Goal: Entertainment & Leisure: Consume media (video, audio)

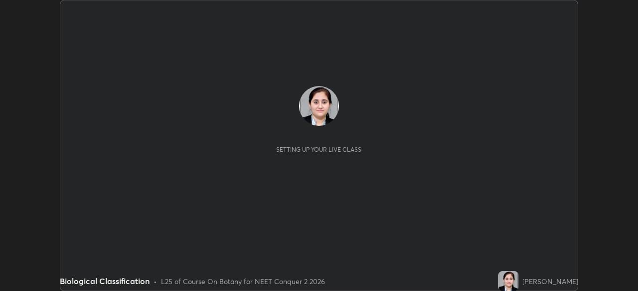
scroll to position [291, 638]
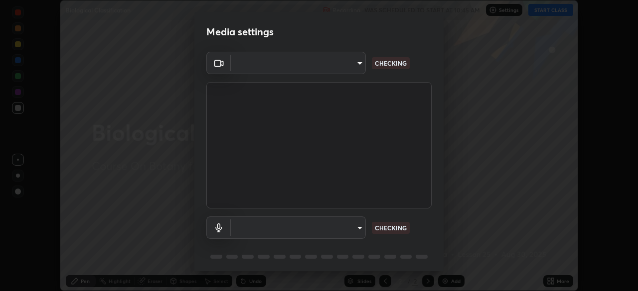
type input "718deecf834a2402e9859888758a2701a1d92989cf10273566d2a6ce3300f65d"
type input "a75359b4f40e144b74a4853d299cb10942348b3e6b3f88c79c501693e4cedbc6"
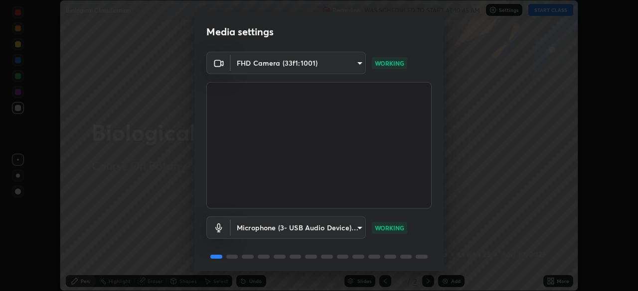
scroll to position [35, 0]
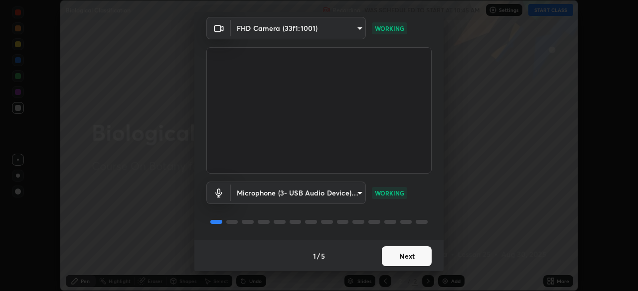
click at [398, 254] on button "Next" at bounding box center [407, 257] width 50 height 20
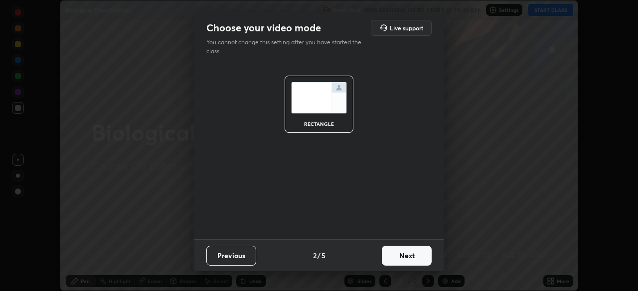
click at [399, 255] on button "Next" at bounding box center [407, 256] width 50 height 20
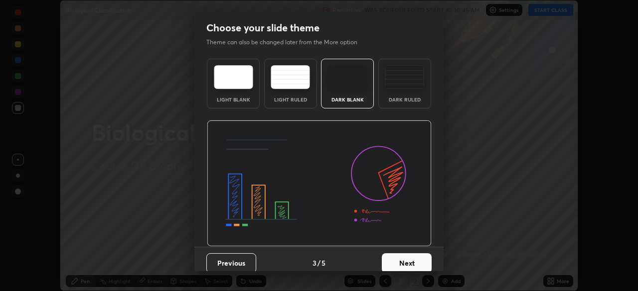
click at [401, 255] on button "Next" at bounding box center [407, 264] width 50 height 20
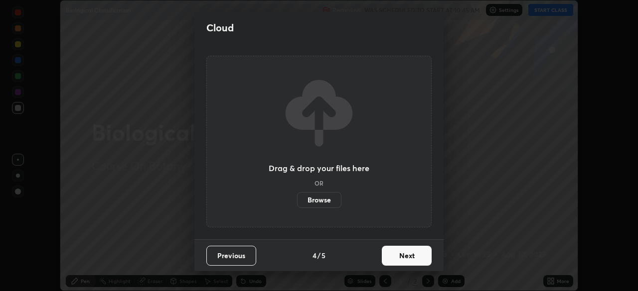
click at [399, 258] on button "Next" at bounding box center [407, 256] width 50 height 20
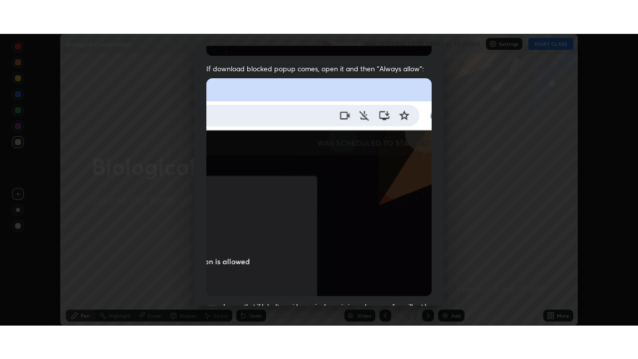
scroll to position [238, 0]
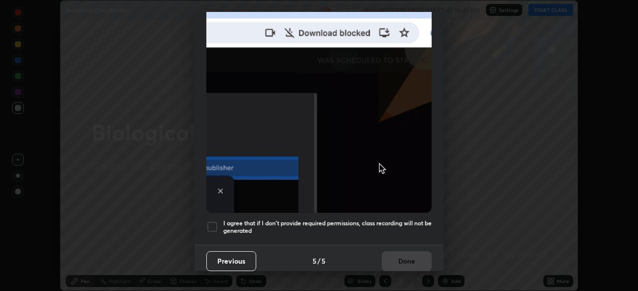
click at [209, 221] on div at bounding box center [212, 227] width 12 height 12
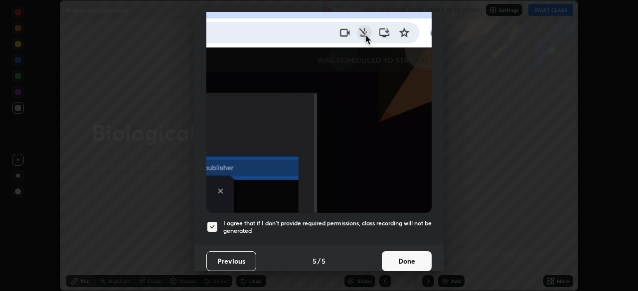
click at [400, 252] on button "Done" at bounding box center [407, 262] width 50 height 20
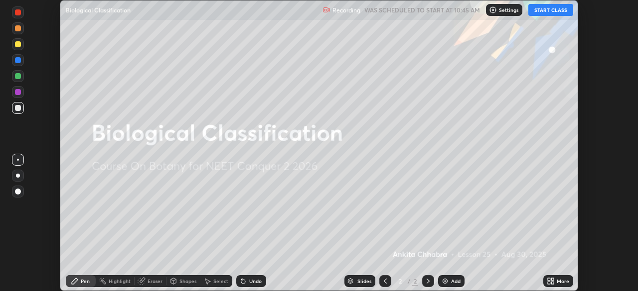
click at [540, 9] on button "START CLASS" at bounding box center [550, 10] width 45 height 12
click at [552, 279] on icon at bounding box center [552, 279] width 2 height 2
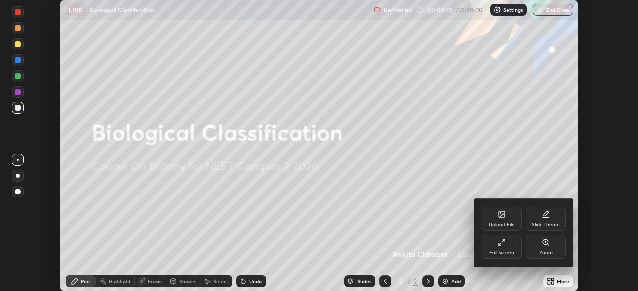
click at [509, 253] on div "Full screen" at bounding box center [501, 253] width 25 height 5
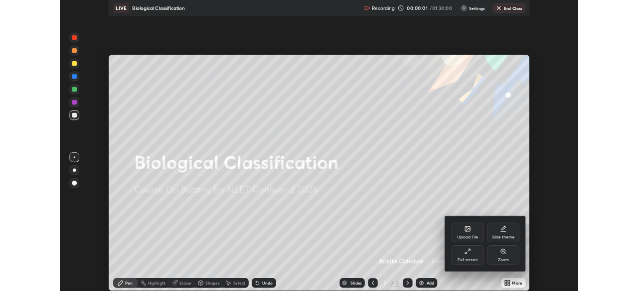
scroll to position [359, 638]
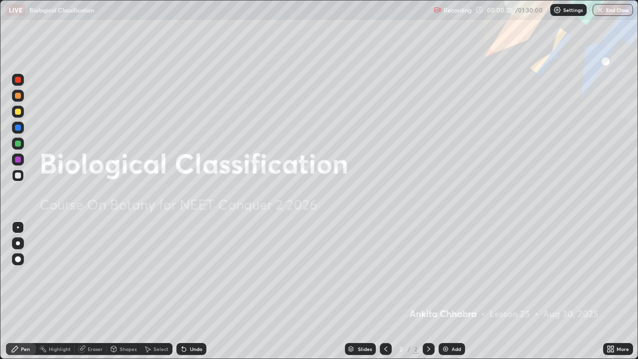
click at [448, 291] on img at bounding box center [445, 349] width 8 height 8
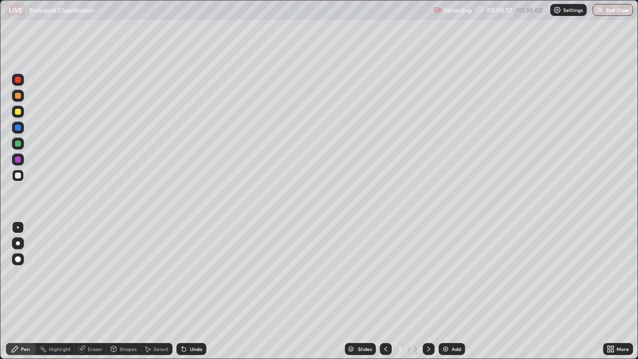
click at [23, 248] on div at bounding box center [18, 243] width 12 height 16
click at [22, 243] on div at bounding box center [18, 243] width 12 height 12
click at [21, 82] on div at bounding box center [18, 80] width 12 height 12
click at [190, 291] on div "Undo" at bounding box center [196, 348] width 12 height 5
click at [193, 291] on div "Undo" at bounding box center [196, 348] width 12 height 5
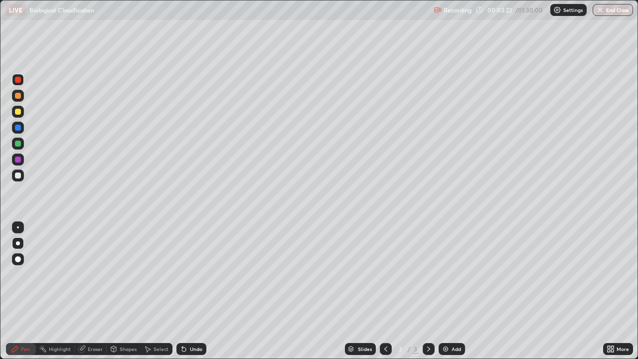
click at [20, 145] on div at bounding box center [18, 143] width 6 height 6
click at [18, 177] on div at bounding box center [18, 175] width 6 height 6
click at [18, 175] on div at bounding box center [18, 175] width 6 height 6
click at [93, 291] on div "Eraser" at bounding box center [95, 348] width 15 height 5
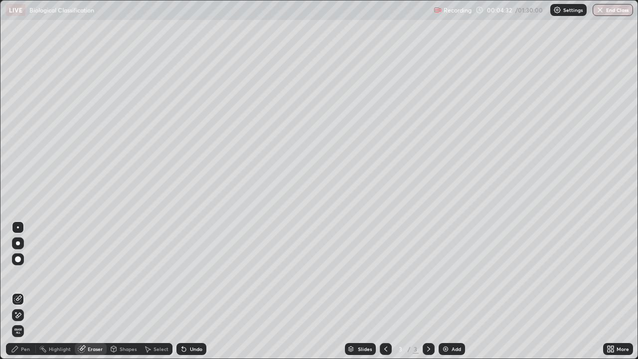
click at [29, 291] on div "Pen" at bounding box center [25, 348] width 9 height 5
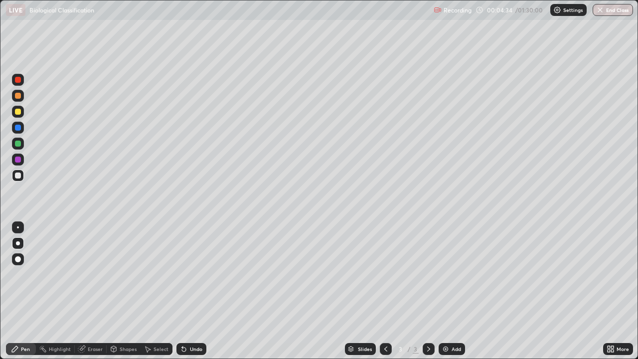
click at [19, 160] on div at bounding box center [18, 159] width 6 height 6
click at [190, 291] on div "Undo" at bounding box center [196, 348] width 12 height 5
click at [19, 144] on div at bounding box center [18, 143] width 6 height 6
click at [22, 174] on div at bounding box center [18, 175] width 12 height 12
click at [182, 291] on icon at bounding box center [184, 349] width 4 height 4
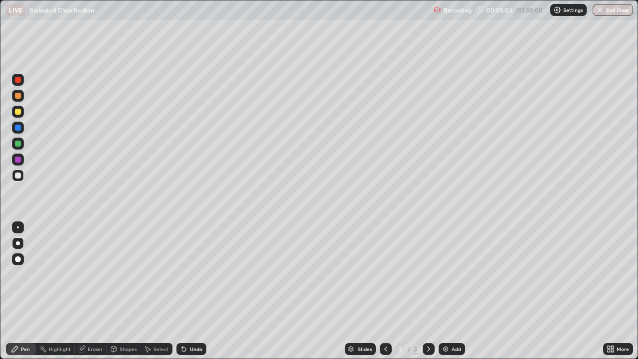
click at [189, 291] on div "Undo" at bounding box center [191, 349] width 30 height 12
click at [16, 159] on div at bounding box center [18, 159] width 6 height 6
click at [19, 131] on div at bounding box center [18, 128] width 12 height 12
click at [20, 177] on div at bounding box center [18, 175] width 6 height 6
click at [19, 159] on div at bounding box center [18, 159] width 6 height 6
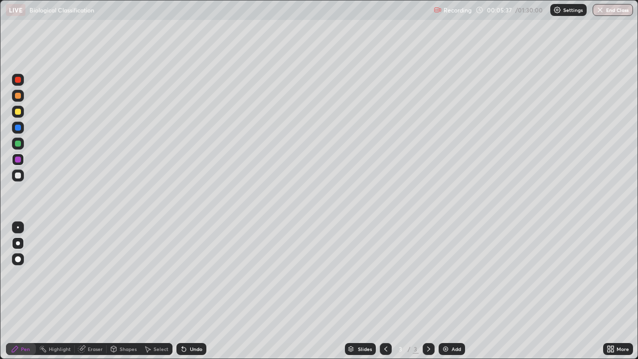
click at [201, 291] on div "Undo" at bounding box center [191, 349] width 30 height 12
click at [18, 128] on div at bounding box center [18, 128] width 6 height 6
click at [17, 172] on div at bounding box center [18, 175] width 6 height 6
click at [182, 291] on icon at bounding box center [184, 349] width 4 height 4
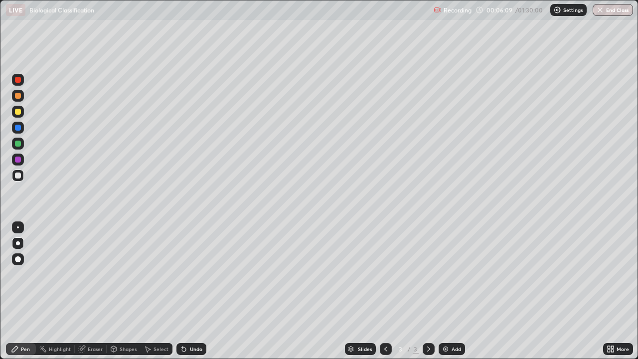
click at [18, 160] on div at bounding box center [18, 159] width 6 height 6
click at [18, 128] on div at bounding box center [18, 128] width 6 height 6
click at [100, 291] on div "Eraser" at bounding box center [95, 348] width 15 height 5
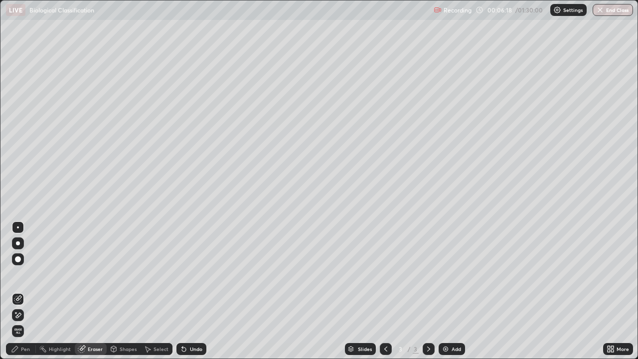
click at [30, 291] on div "Pen" at bounding box center [21, 349] width 30 height 12
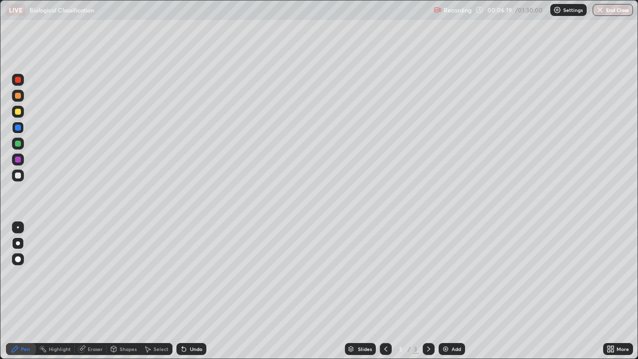
click at [18, 128] on div at bounding box center [18, 128] width 6 height 6
click at [88, 291] on div "Eraser" at bounding box center [95, 348] width 15 height 5
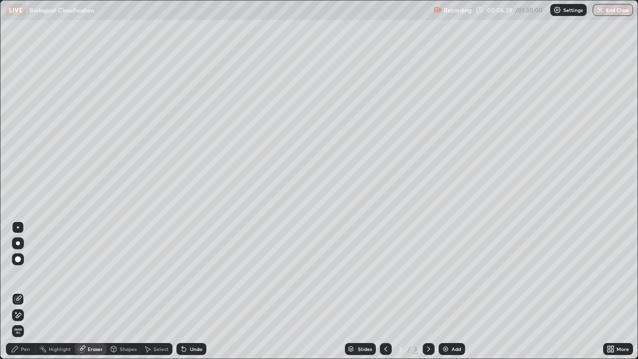
click at [20, 291] on div "Pen" at bounding box center [21, 349] width 30 height 12
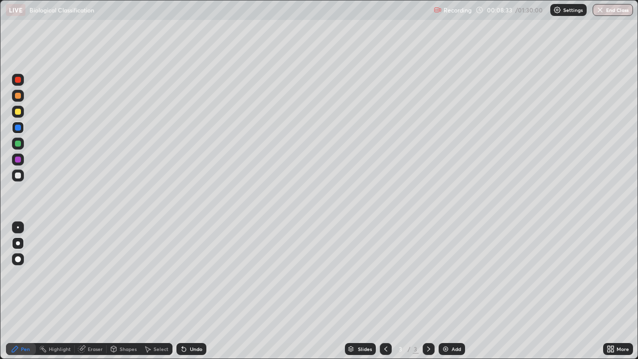
click at [21, 101] on div at bounding box center [18, 96] width 12 height 12
click at [22, 144] on div at bounding box center [18, 143] width 12 height 12
click at [20, 128] on div at bounding box center [18, 128] width 6 height 6
click at [23, 100] on div at bounding box center [18, 96] width 12 height 16
click at [47, 291] on div "Highlight" at bounding box center [55, 349] width 39 height 20
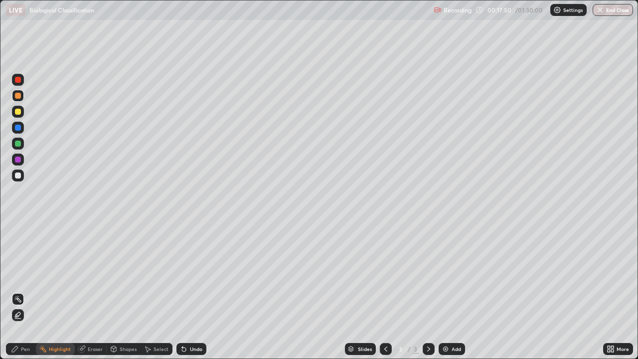
click at [445, 291] on div "Add" at bounding box center [451, 349] width 26 height 12
click at [23, 291] on div "Pen" at bounding box center [21, 349] width 30 height 12
click at [96, 291] on div "Eraser" at bounding box center [95, 348] width 15 height 5
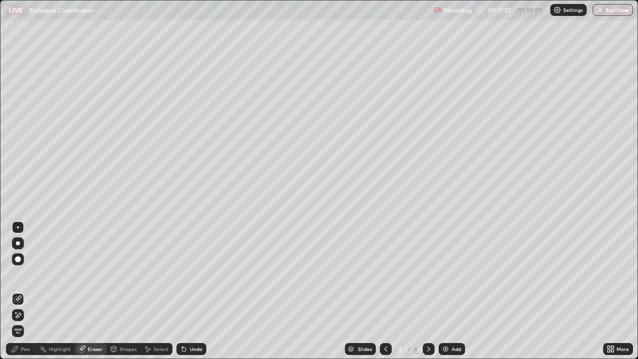
click at [21, 291] on div "Pen" at bounding box center [25, 348] width 9 height 5
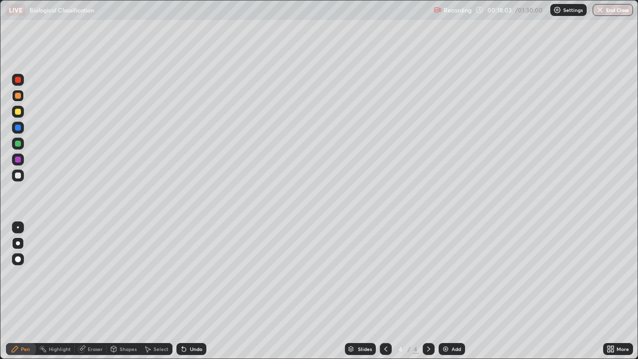
click at [18, 177] on div at bounding box center [18, 175] width 6 height 6
click at [17, 145] on div at bounding box center [18, 143] width 6 height 6
click at [22, 178] on div at bounding box center [18, 175] width 12 height 12
click at [101, 291] on div "Eraser" at bounding box center [95, 348] width 15 height 5
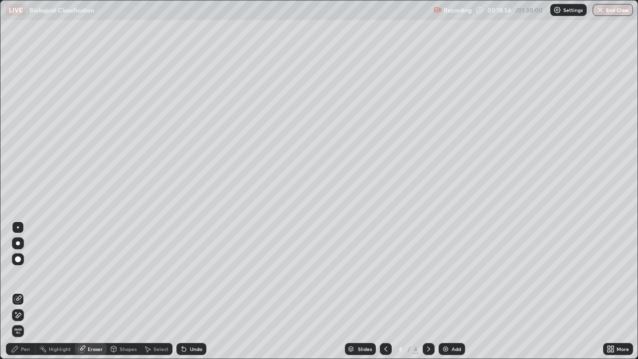
click at [25, 291] on div "Pen" at bounding box center [25, 348] width 9 height 5
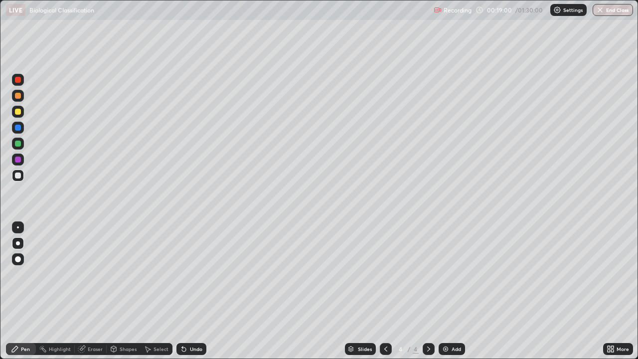
click at [18, 143] on div at bounding box center [18, 143] width 6 height 6
click at [20, 130] on div at bounding box center [18, 128] width 6 height 6
click at [18, 175] on div at bounding box center [18, 175] width 6 height 6
click at [18, 143] on div at bounding box center [18, 143] width 6 height 6
click at [18, 130] on div at bounding box center [18, 128] width 6 height 6
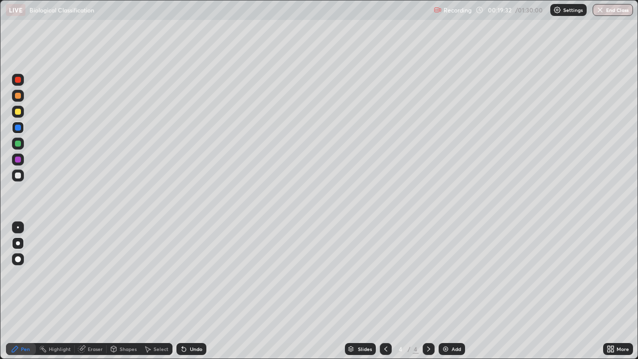
click at [18, 82] on div at bounding box center [18, 80] width 6 height 6
click at [18, 97] on div at bounding box center [18, 96] width 6 height 6
click at [192, 291] on div "Undo" at bounding box center [196, 348] width 12 height 5
click at [194, 291] on div "Undo" at bounding box center [196, 348] width 12 height 5
click at [195, 291] on div "Undo" at bounding box center [196, 348] width 12 height 5
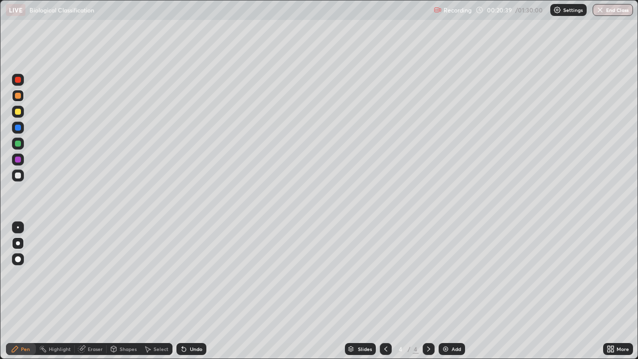
click at [535, 291] on div "Slides 4 / 4 Add" at bounding box center [404, 349] width 397 height 20
click at [608, 291] on icon at bounding box center [608, 347] width 2 height 2
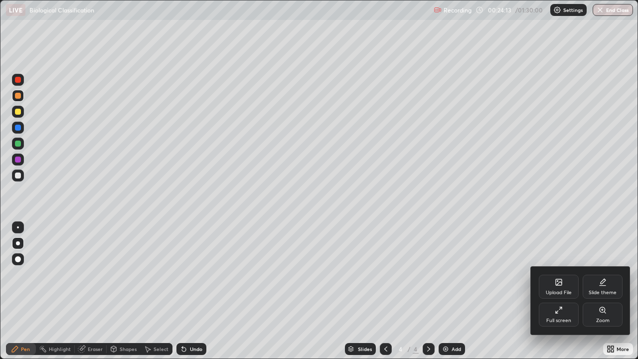
click at [559, 291] on div "Full screen" at bounding box center [559, 314] width 40 height 24
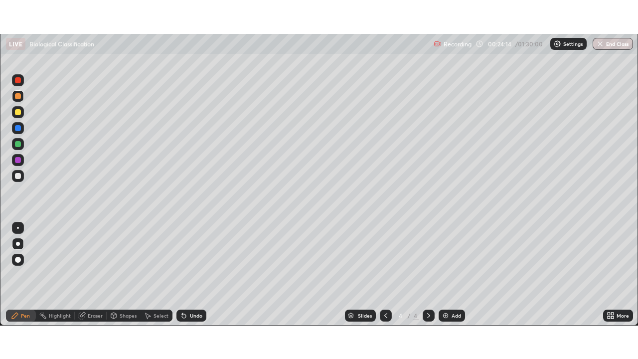
scroll to position [49525, 49179]
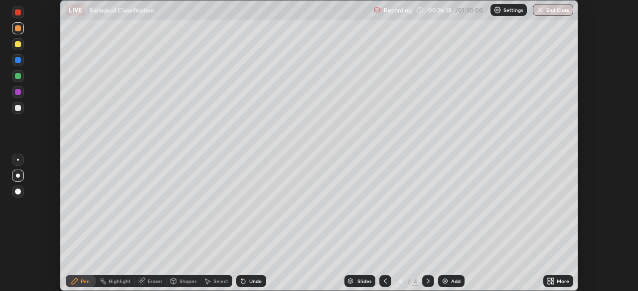
click at [548, 283] on icon at bounding box center [548, 283] width 2 height 2
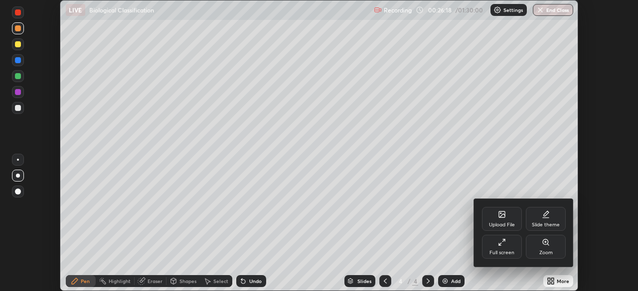
click at [513, 252] on div "Full screen" at bounding box center [501, 253] width 25 height 5
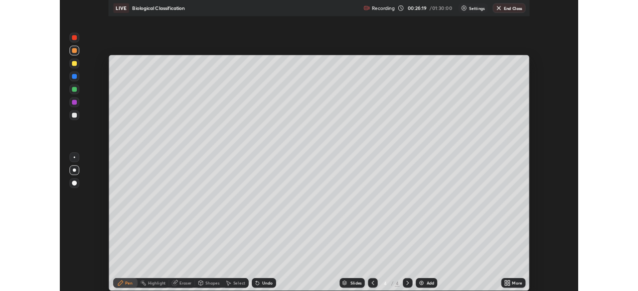
scroll to position [359, 638]
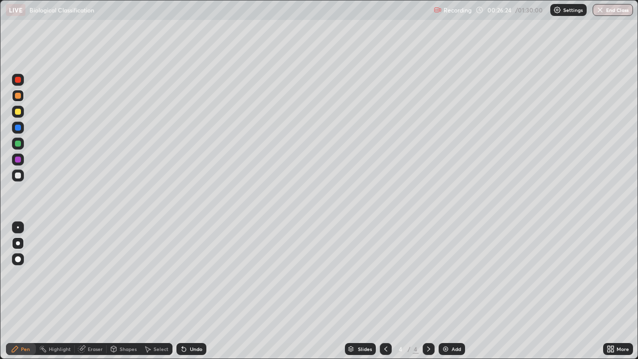
click at [451, 291] on div "Add" at bounding box center [455, 348] width 9 height 5
click at [18, 143] on div at bounding box center [18, 143] width 6 height 6
click at [22, 113] on div at bounding box center [18, 112] width 12 height 12
click at [23, 142] on div at bounding box center [18, 143] width 12 height 12
click at [18, 159] on div at bounding box center [18, 159] width 6 height 6
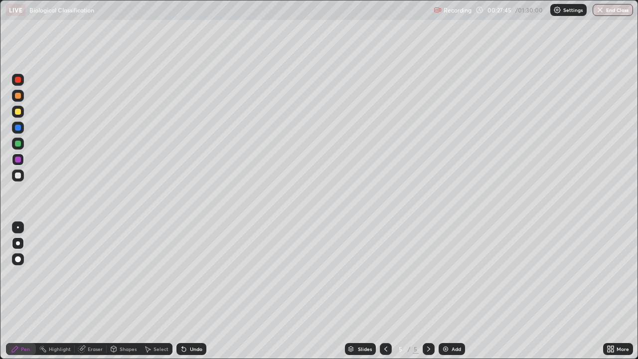
click at [16, 171] on div at bounding box center [18, 175] width 12 height 12
click at [19, 141] on div at bounding box center [18, 143] width 6 height 6
click at [20, 129] on div at bounding box center [18, 128] width 6 height 6
click at [19, 81] on div at bounding box center [18, 80] width 6 height 6
click at [18, 112] on div at bounding box center [18, 112] width 6 height 6
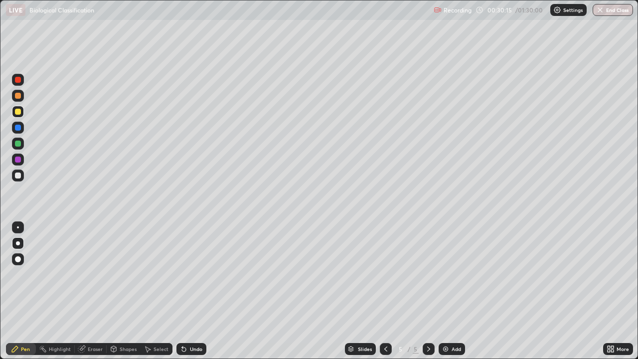
click at [192, 291] on div "Undo" at bounding box center [196, 348] width 12 height 5
click at [193, 291] on div "Undo" at bounding box center [196, 348] width 12 height 5
click at [199, 291] on div "Undo" at bounding box center [196, 348] width 12 height 5
click at [22, 130] on div at bounding box center [18, 128] width 12 height 12
click at [21, 115] on div at bounding box center [18, 112] width 12 height 12
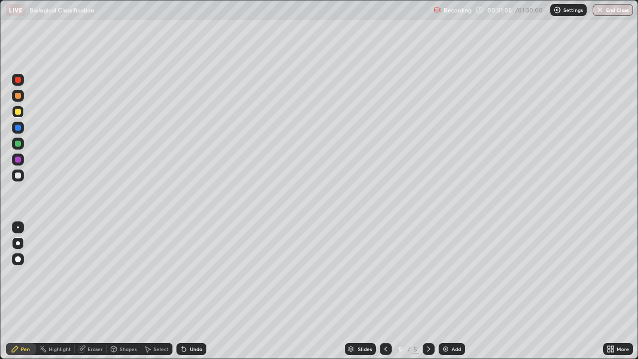
click at [18, 80] on div at bounding box center [18, 80] width 6 height 6
click at [18, 130] on div at bounding box center [18, 128] width 6 height 6
click at [19, 177] on div at bounding box center [18, 175] width 6 height 6
click at [18, 143] on div at bounding box center [18, 143] width 6 height 6
click at [19, 160] on div at bounding box center [18, 159] width 6 height 6
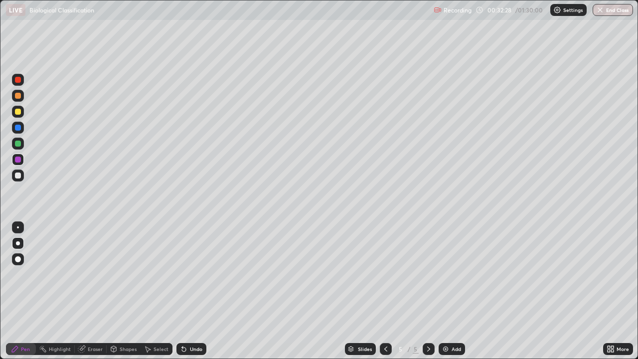
click at [18, 112] on div at bounding box center [18, 112] width 6 height 6
click at [19, 180] on div at bounding box center [18, 175] width 12 height 12
click at [18, 142] on div at bounding box center [18, 143] width 6 height 6
click at [19, 111] on div at bounding box center [18, 112] width 6 height 6
click at [192, 291] on div "Undo" at bounding box center [191, 349] width 30 height 12
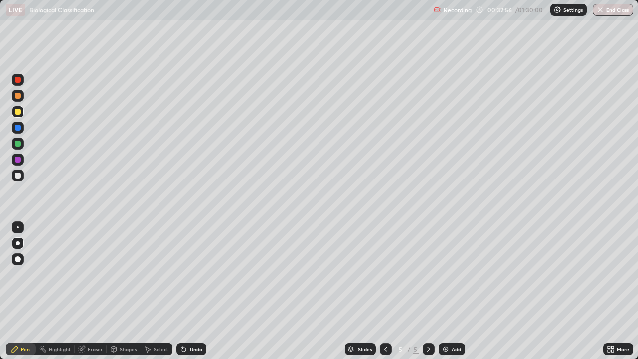
click at [196, 291] on div "Undo" at bounding box center [191, 349] width 30 height 12
click at [19, 84] on div at bounding box center [18, 80] width 12 height 12
click at [19, 160] on div at bounding box center [18, 159] width 6 height 6
click at [22, 176] on div at bounding box center [18, 175] width 12 height 12
click at [22, 146] on div at bounding box center [18, 143] width 12 height 12
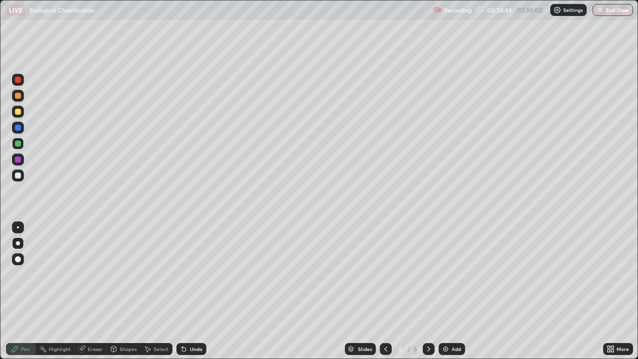
click at [20, 116] on div at bounding box center [18, 112] width 12 height 12
click at [18, 175] on div at bounding box center [18, 175] width 6 height 6
click at [18, 143] on div at bounding box center [18, 143] width 6 height 6
click at [20, 113] on div at bounding box center [18, 112] width 6 height 6
click at [18, 80] on div at bounding box center [18, 80] width 6 height 6
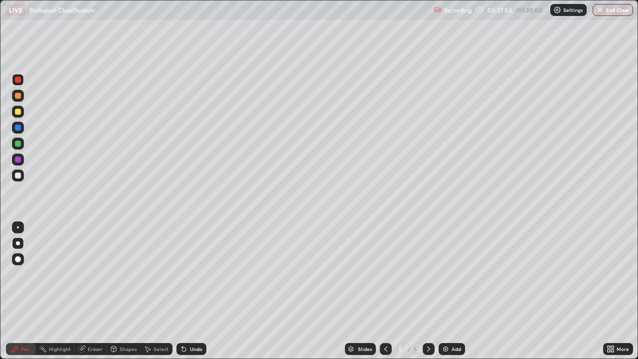
click at [451, 291] on div "Add" at bounding box center [455, 348] width 9 height 5
click at [17, 161] on div at bounding box center [18, 159] width 6 height 6
click at [23, 130] on div at bounding box center [18, 128] width 12 height 12
click at [187, 291] on div "Undo" at bounding box center [191, 349] width 30 height 12
click at [188, 291] on div "Undo" at bounding box center [191, 349] width 30 height 12
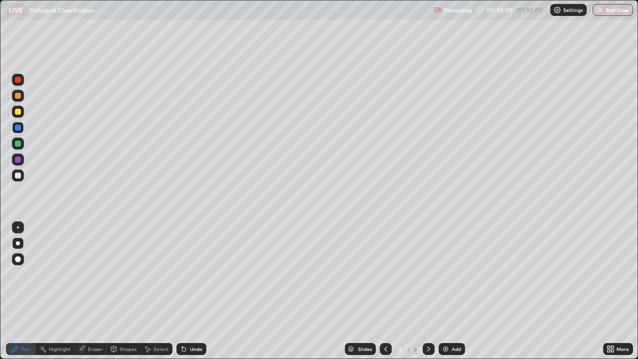
click at [185, 291] on div "Undo" at bounding box center [191, 349] width 30 height 12
click at [21, 115] on div at bounding box center [18, 112] width 12 height 12
click at [19, 157] on div at bounding box center [18, 159] width 6 height 6
click at [21, 144] on div at bounding box center [18, 143] width 12 height 12
click at [21, 176] on div at bounding box center [18, 175] width 12 height 12
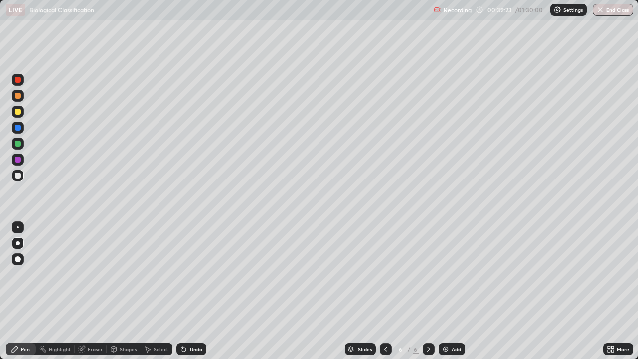
click at [18, 145] on div at bounding box center [18, 143] width 6 height 6
click at [19, 113] on div at bounding box center [18, 112] width 6 height 6
click at [20, 80] on div at bounding box center [18, 80] width 6 height 6
click at [19, 178] on div at bounding box center [18, 175] width 6 height 6
click at [23, 178] on div at bounding box center [18, 175] width 12 height 12
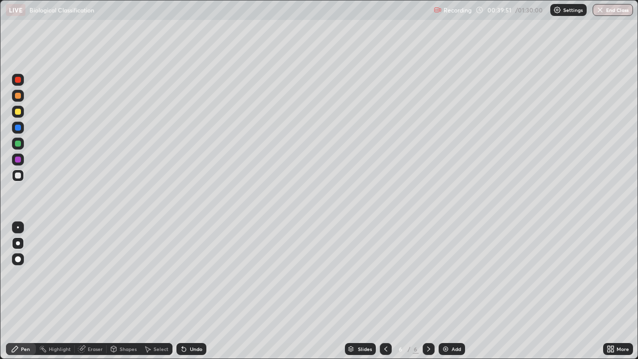
click at [23, 145] on div at bounding box center [18, 143] width 12 height 12
click at [190, 291] on div "Undo" at bounding box center [196, 348] width 12 height 5
click at [18, 112] on div at bounding box center [18, 112] width 6 height 6
click at [22, 131] on div at bounding box center [18, 128] width 12 height 12
click at [16, 80] on div at bounding box center [18, 80] width 6 height 6
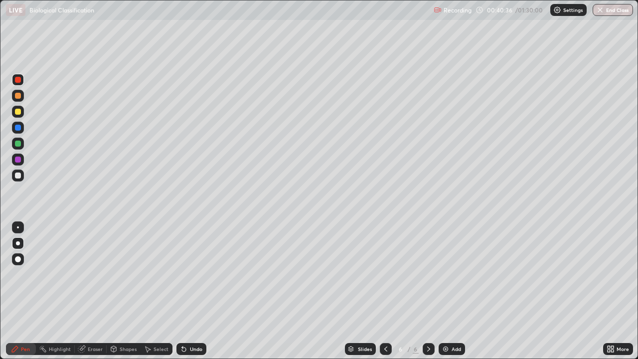
click at [18, 176] on div at bounding box center [18, 175] width 6 height 6
click at [18, 128] on div at bounding box center [18, 128] width 6 height 6
click at [22, 84] on div at bounding box center [18, 80] width 12 height 12
click at [20, 160] on div at bounding box center [18, 159] width 6 height 6
click at [182, 291] on icon at bounding box center [182, 346] width 1 height 1
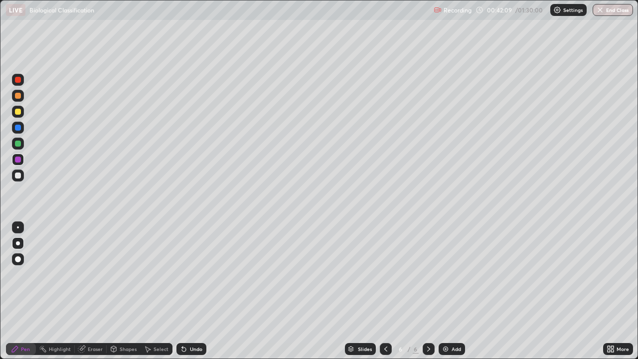
click at [19, 175] on div at bounding box center [18, 175] width 6 height 6
click at [19, 162] on div at bounding box center [18, 159] width 6 height 6
click at [18, 178] on div at bounding box center [18, 175] width 6 height 6
click at [446, 291] on img at bounding box center [445, 349] width 8 height 8
click at [190, 291] on div "Undo" at bounding box center [196, 348] width 12 height 5
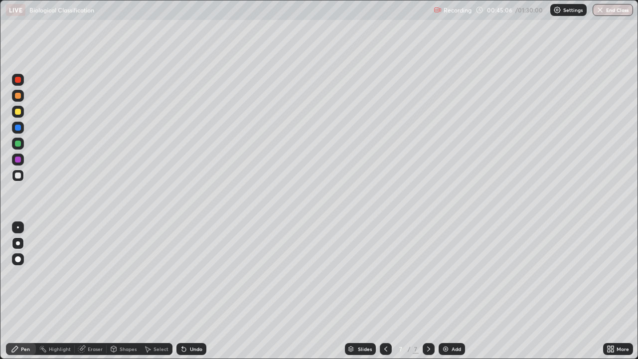
click at [195, 291] on div "Undo" at bounding box center [196, 348] width 12 height 5
click at [18, 143] on div at bounding box center [18, 143] width 6 height 6
click at [18, 159] on div at bounding box center [18, 159] width 6 height 6
click at [20, 128] on div at bounding box center [18, 128] width 6 height 6
click at [18, 159] on div at bounding box center [18, 159] width 6 height 6
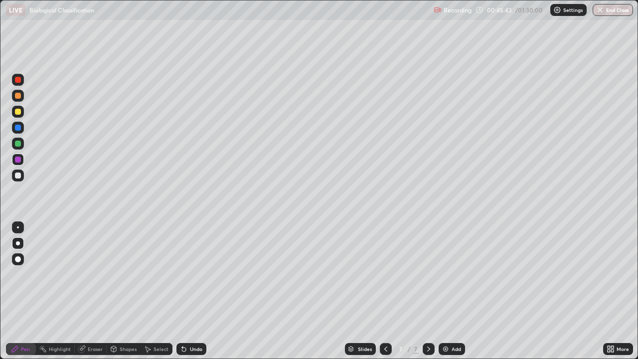
click at [21, 132] on div at bounding box center [18, 128] width 12 height 12
click at [20, 114] on div at bounding box center [18, 112] width 6 height 6
click at [23, 85] on div at bounding box center [18, 80] width 12 height 16
click at [193, 291] on div "Undo" at bounding box center [189, 349] width 34 height 20
click at [22, 159] on div at bounding box center [18, 159] width 12 height 12
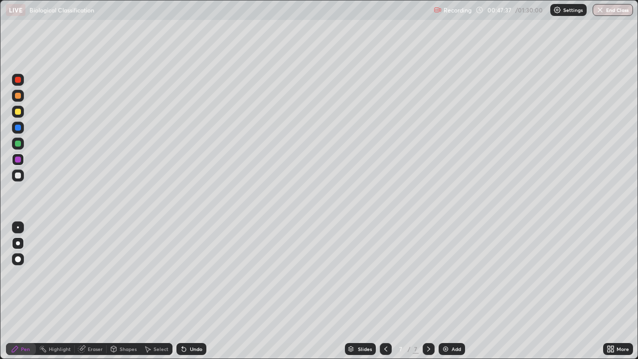
click at [18, 112] on div at bounding box center [18, 112] width 6 height 6
click at [20, 130] on div at bounding box center [18, 128] width 6 height 6
click at [23, 161] on div at bounding box center [18, 159] width 12 height 12
click at [21, 145] on div at bounding box center [18, 143] width 12 height 12
click at [198, 291] on div "Undo" at bounding box center [191, 349] width 30 height 12
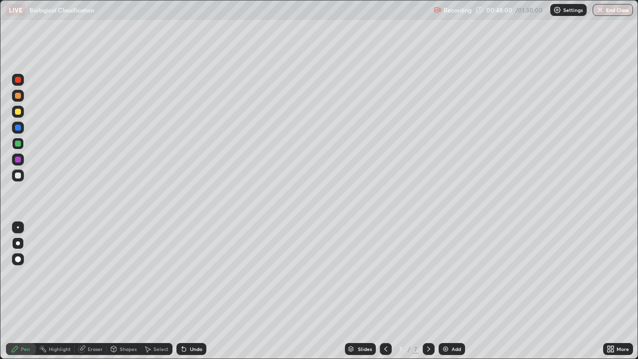
click at [20, 100] on div at bounding box center [18, 96] width 12 height 12
click at [198, 291] on div "Undo" at bounding box center [196, 348] width 12 height 5
click at [16, 177] on div at bounding box center [18, 175] width 6 height 6
click at [15, 85] on div at bounding box center [18, 80] width 12 height 12
click at [21, 226] on div at bounding box center [18, 227] width 12 height 12
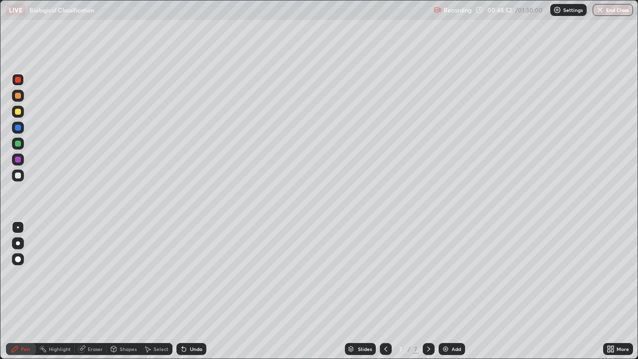
click at [18, 128] on div at bounding box center [18, 128] width 6 height 6
click at [18, 247] on div at bounding box center [18, 243] width 12 height 12
click at [18, 143] on div at bounding box center [18, 143] width 6 height 6
click at [17, 112] on div at bounding box center [18, 112] width 6 height 6
click at [194, 291] on div "Undo" at bounding box center [196, 348] width 12 height 5
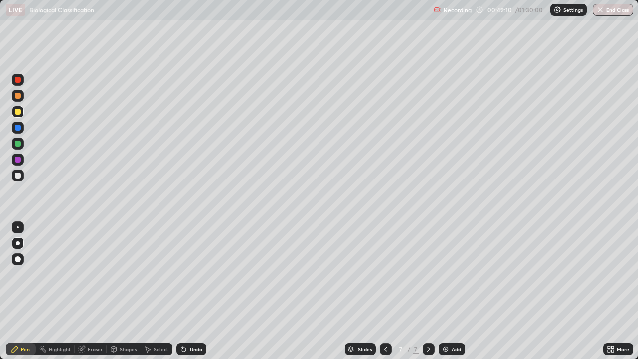
click at [21, 84] on div at bounding box center [18, 80] width 12 height 12
click at [18, 175] on div at bounding box center [18, 175] width 6 height 6
click at [22, 80] on div at bounding box center [18, 80] width 12 height 12
click at [441, 291] on img at bounding box center [445, 349] width 8 height 8
click at [22, 145] on div at bounding box center [18, 143] width 12 height 12
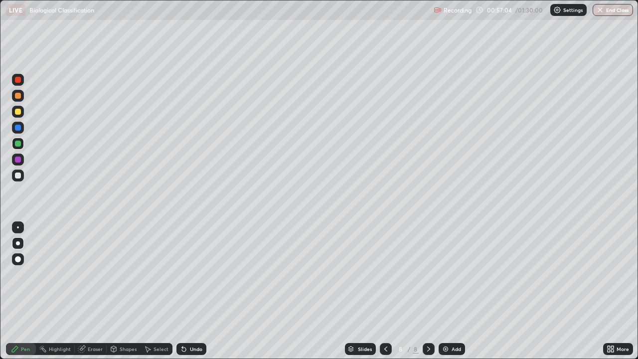
click at [19, 128] on div at bounding box center [18, 128] width 6 height 6
click at [23, 95] on div at bounding box center [18, 96] width 12 height 12
click at [198, 291] on div "Undo" at bounding box center [196, 348] width 12 height 5
click at [202, 291] on div "Undo" at bounding box center [191, 349] width 30 height 12
click at [547, 291] on div "Slides 8 / 8 Add" at bounding box center [404, 349] width 397 height 20
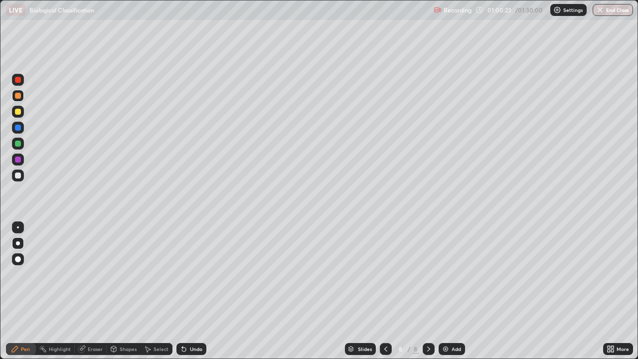
click at [100, 291] on div "Eraser" at bounding box center [95, 348] width 15 height 5
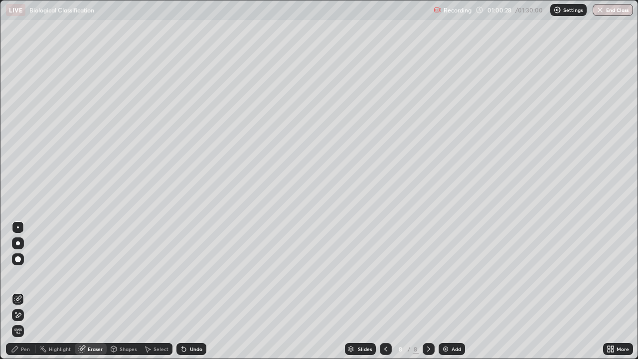
click at [24, 291] on div "Pen" at bounding box center [25, 348] width 9 height 5
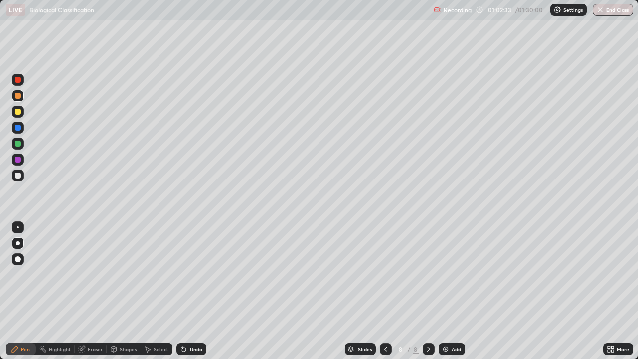
click at [608, 291] on icon at bounding box center [608, 350] width 2 height 2
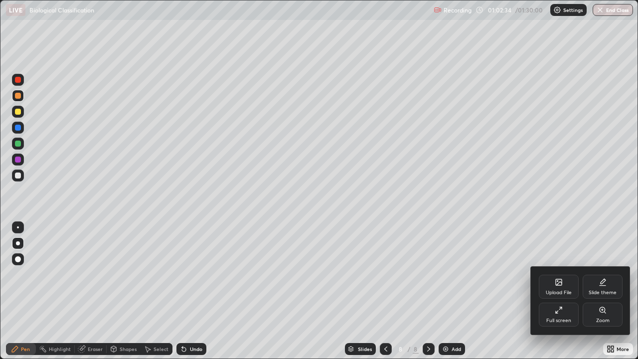
click at [559, 291] on div "Full screen" at bounding box center [558, 320] width 25 height 5
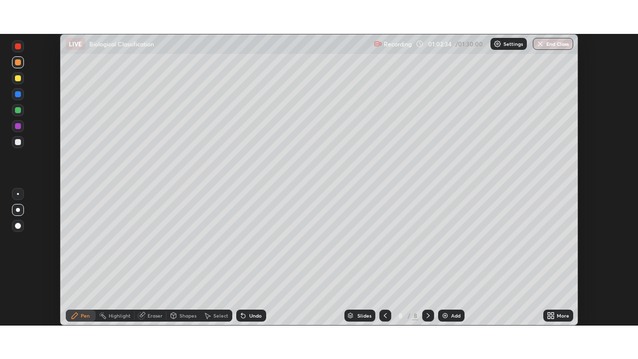
scroll to position [49525, 49179]
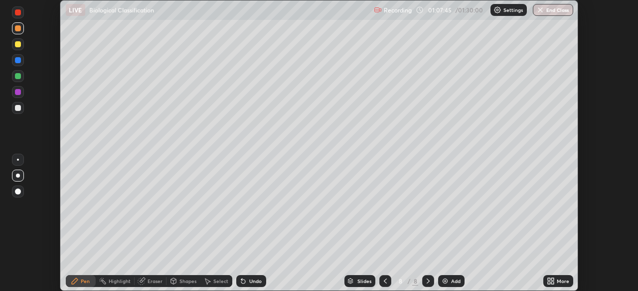
click at [548, 279] on icon at bounding box center [548, 279] width 2 height 2
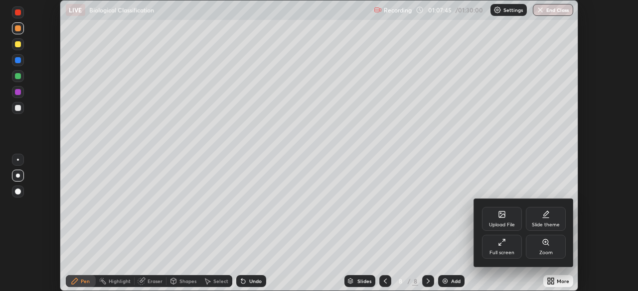
click at [506, 254] on div "Full screen" at bounding box center [501, 253] width 25 height 5
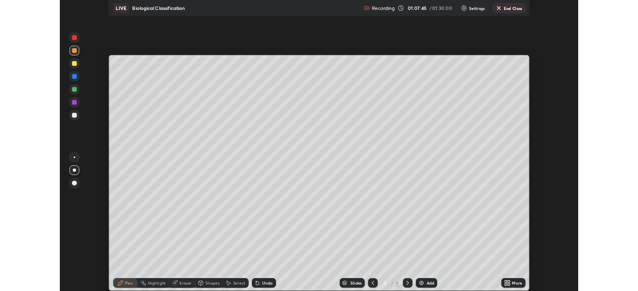
scroll to position [359, 638]
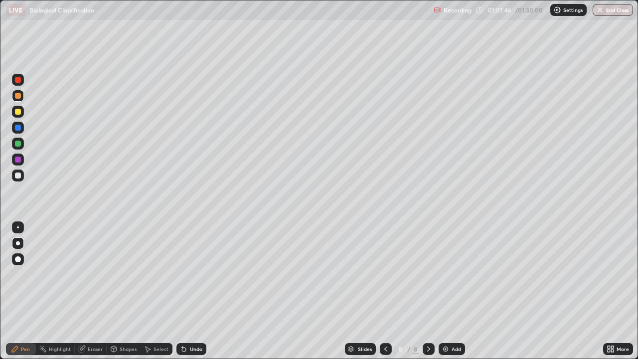
click at [454, 291] on div "Add" at bounding box center [455, 348] width 9 height 5
click at [19, 145] on div at bounding box center [18, 143] width 6 height 6
click at [190, 291] on div "Undo" at bounding box center [196, 348] width 12 height 5
click at [192, 291] on div "Undo" at bounding box center [196, 348] width 12 height 5
click at [19, 160] on div at bounding box center [18, 159] width 6 height 6
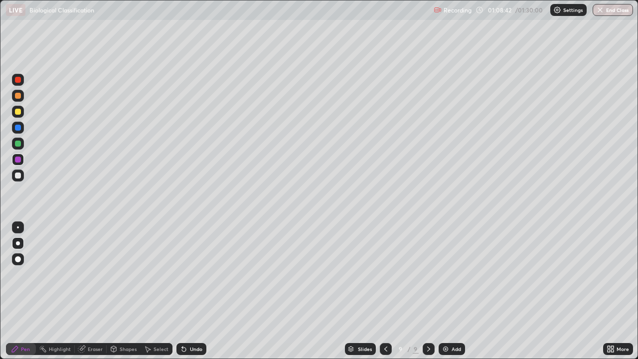
click at [182, 291] on icon at bounding box center [182, 346] width 1 height 1
click at [23, 173] on div at bounding box center [18, 175] width 12 height 12
click at [18, 143] on div at bounding box center [18, 143] width 6 height 6
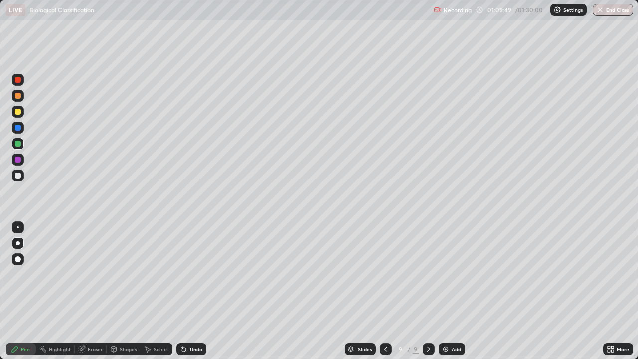
click at [17, 79] on div at bounding box center [18, 80] width 6 height 6
click at [444, 291] on img at bounding box center [445, 349] width 8 height 8
click at [18, 175] on div at bounding box center [18, 175] width 6 height 6
click at [18, 128] on div at bounding box center [18, 128] width 6 height 6
click at [182, 291] on icon at bounding box center [182, 346] width 1 height 1
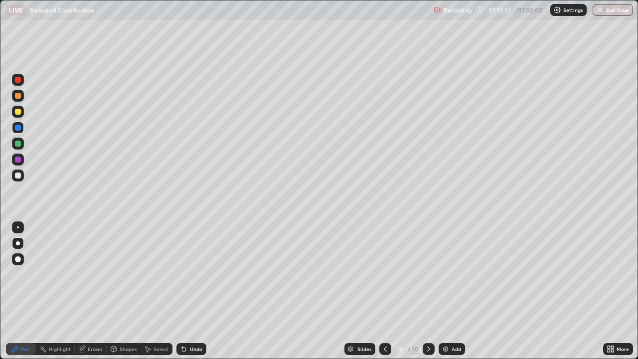
click at [182, 291] on icon at bounding box center [182, 346] width 1 height 1
click at [20, 117] on div at bounding box center [18, 112] width 12 height 12
click at [194, 291] on div "Undo" at bounding box center [191, 349] width 30 height 12
click at [20, 149] on div at bounding box center [18, 143] width 12 height 12
click at [17, 128] on div at bounding box center [18, 128] width 6 height 6
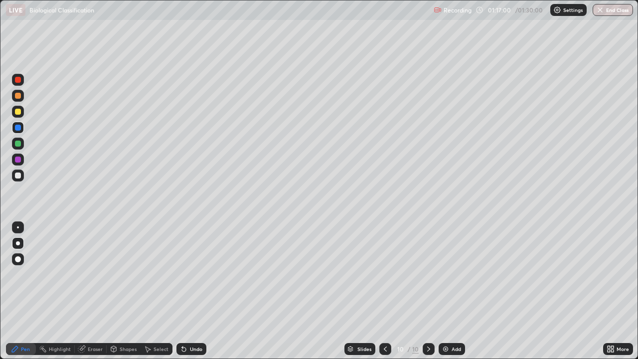
click at [22, 117] on div at bounding box center [18, 112] width 12 height 16
click at [18, 175] on div at bounding box center [18, 175] width 6 height 6
click at [18, 128] on div at bounding box center [18, 128] width 6 height 6
click at [183, 291] on icon at bounding box center [184, 349] width 4 height 4
click at [182, 291] on icon at bounding box center [184, 349] width 4 height 4
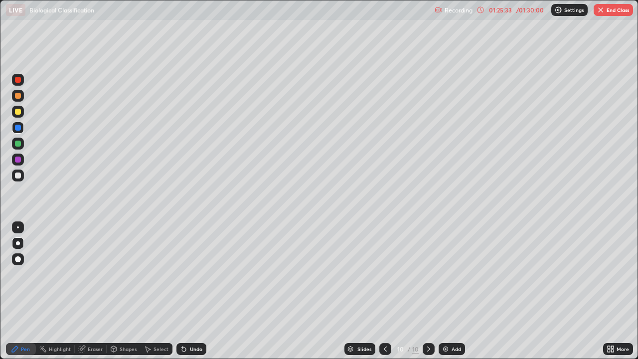
click at [602, 11] on img "button" at bounding box center [600, 10] width 8 height 8
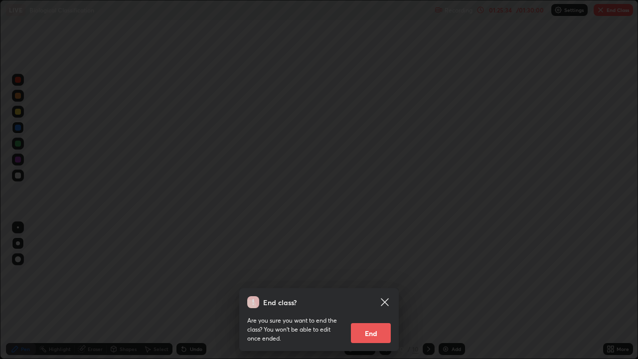
click at [374, 291] on button "End" at bounding box center [371, 333] width 40 height 20
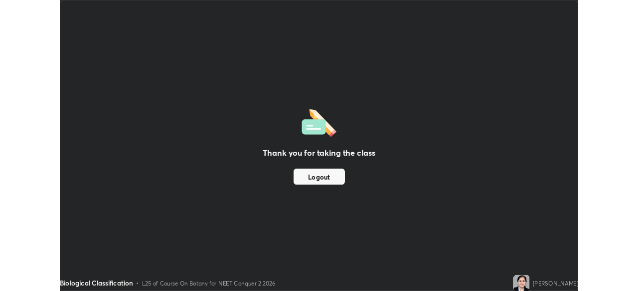
scroll to position [49525, 49179]
